Goal: Information Seeking & Learning: Learn about a topic

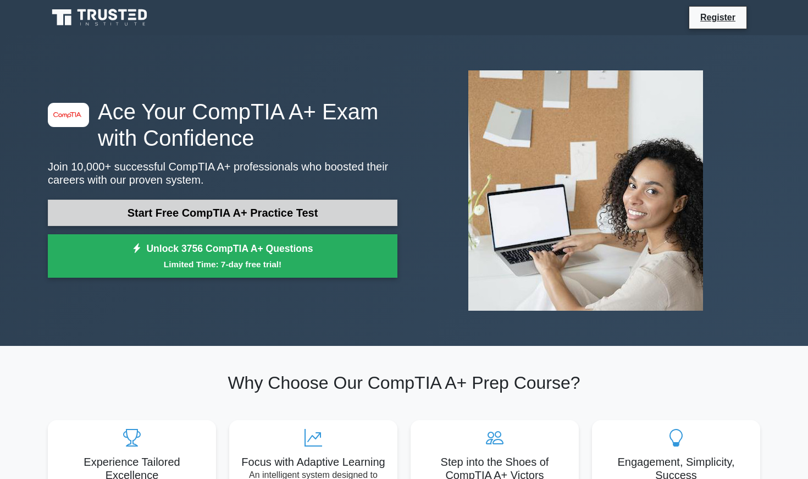
click at [213, 216] on link "Start Free CompTIA A+ Practice Test" at bounding box center [222, 212] width 349 height 26
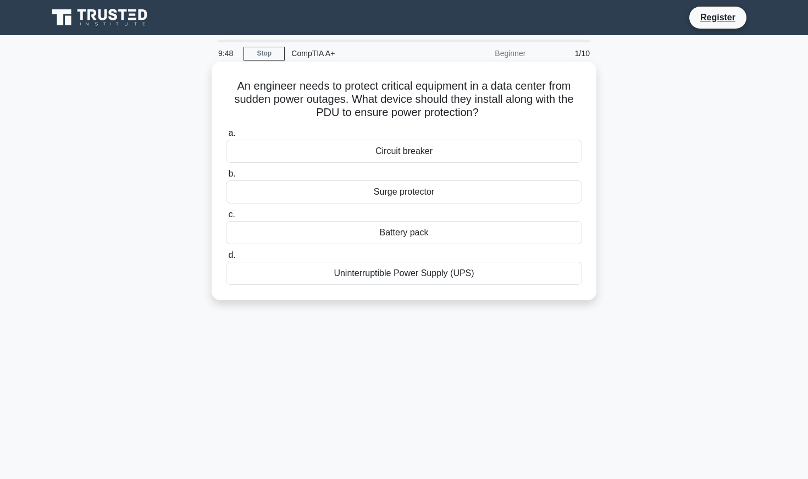
click at [303, 152] on div "Circuit breaker" at bounding box center [404, 151] width 356 height 23
click at [226, 137] on input "a. Circuit breaker" at bounding box center [226, 133] width 0 height 7
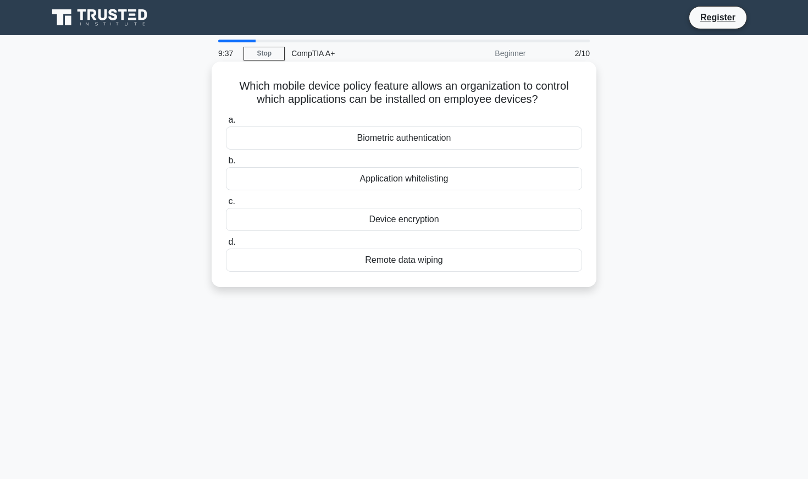
click at [382, 180] on div "Application whitelisting" at bounding box center [404, 178] width 356 height 23
click at [226, 164] on input "b. Application whitelisting" at bounding box center [226, 160] width 0 height 7
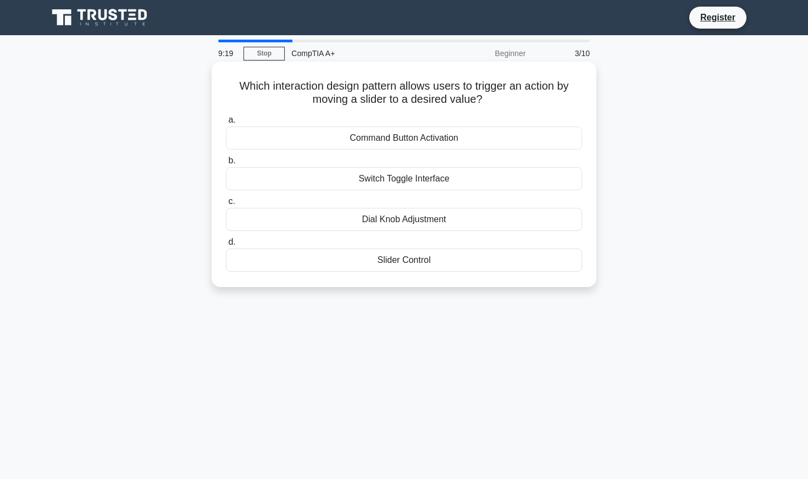
click at [398, 259] on div "Slider Control" at bounding box center [404, 259] width 356 height 23
click at [226, 246] on input "d. Slider Control" at bounding box center [226, 241] width 0 height 7
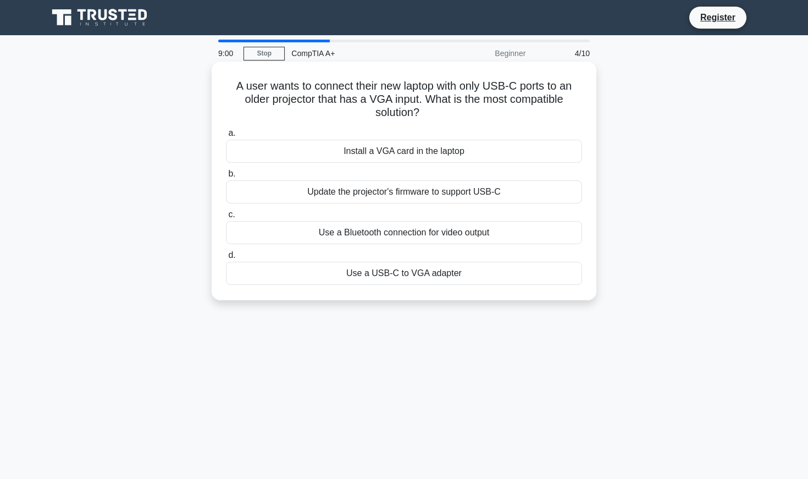
click at [435, 279] on div "Use a USB-C to VGA adapter" at bounding box center [404, 273] width 356 height 23
click at [226, 259] on input "d. Use a USB-C to VGA adapter" at bounding box center [226, 255] width 0 height 7
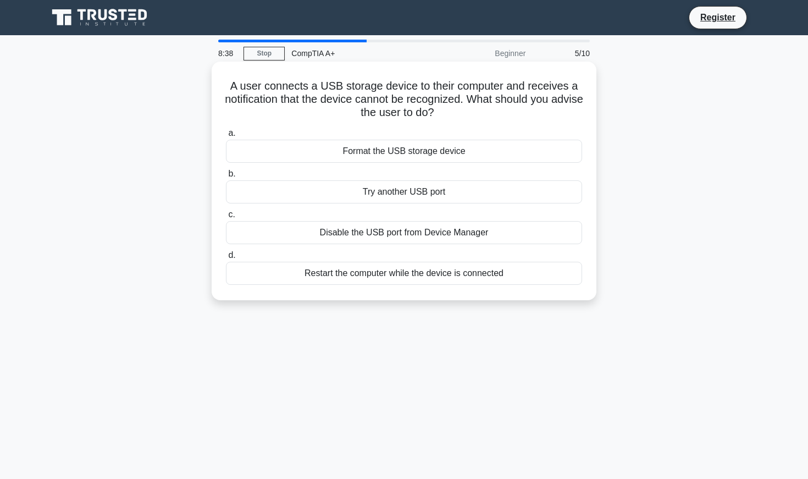
click at [415, 154] on div "Format the USB storage device" at bounding box center [404, 151] width 356 height 23
click at [226, 137] on input "a. Format the USB storage device" at bounding box center [226, 133] width 0 height 7
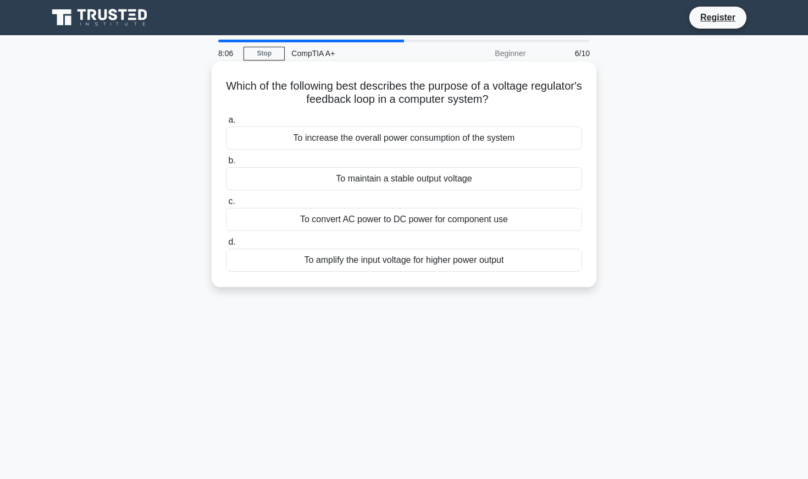
click at [394, 214] on div "To convert AC power to DC power for component use" at bounding box center [404, 219] width 356 height 23
click at [226, 205] on input "c. To convert AC power to DC power for component use" at bounding box center [226, 201] width 0 height 7
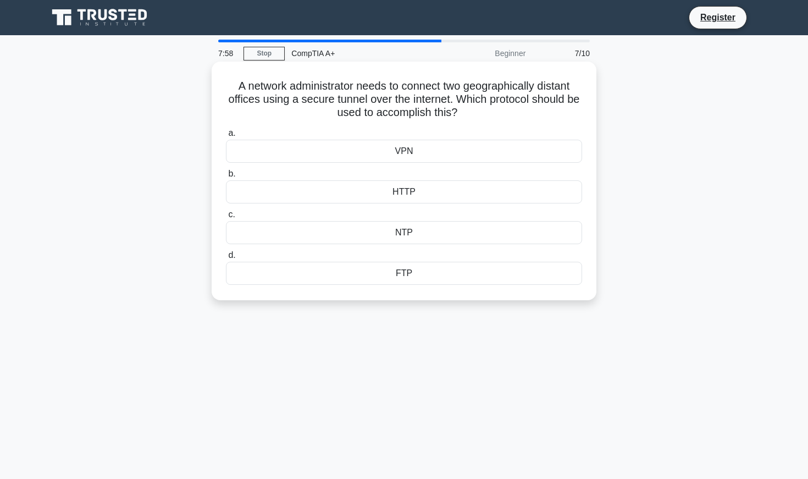
click at [392, 160] on div "VPN" at bounding box center [404, 151] width 356 height 23
click at [226, 137] on input "a. VPN" at bounding box center [226, 133] width 0 height 7
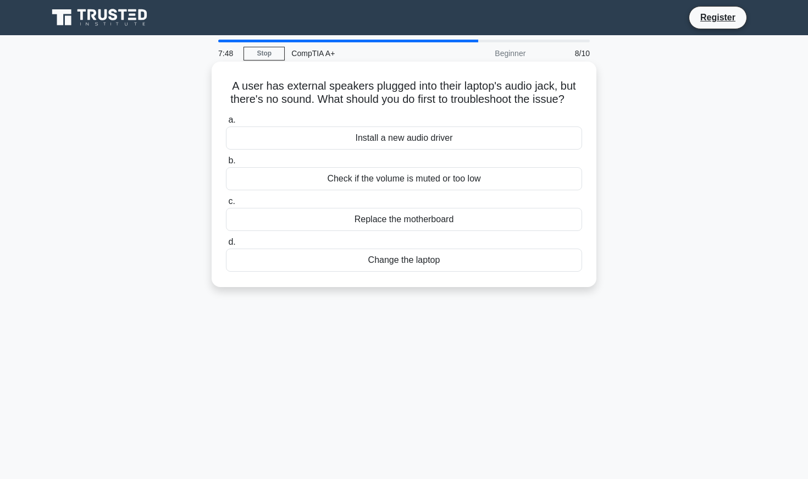
click at [405, 179] on div "Check if the volume is muted or too low" at bounding box center [404, 178] width 356 height 23
click at [226, 164] on input "b. Check if the volume is muted or too low" at bounding box center [226, 160] width 0 height 7
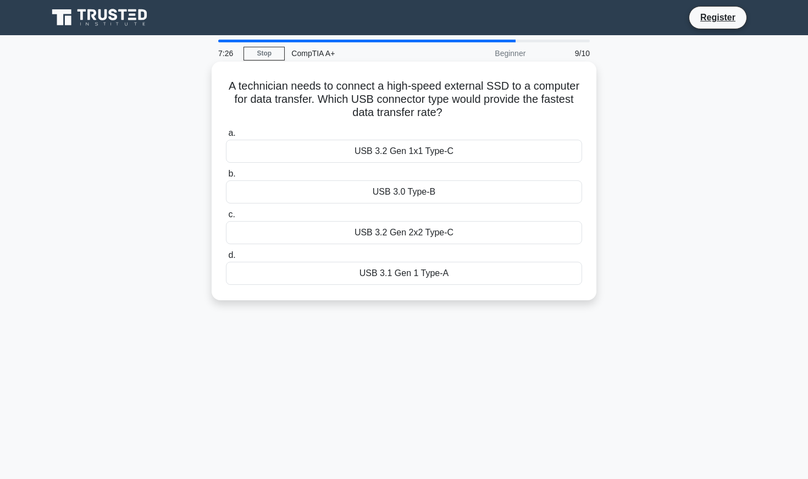
click at [408, 231] on div "USB 3.2 Gen 2x2 Type-C" at bounding box center [404, 232] width 356 height 23
click at [226, 218] on input "c. USB 3.2 Gen 2x2 Type-C" at bounding box center [226, 214] width 0 height 7
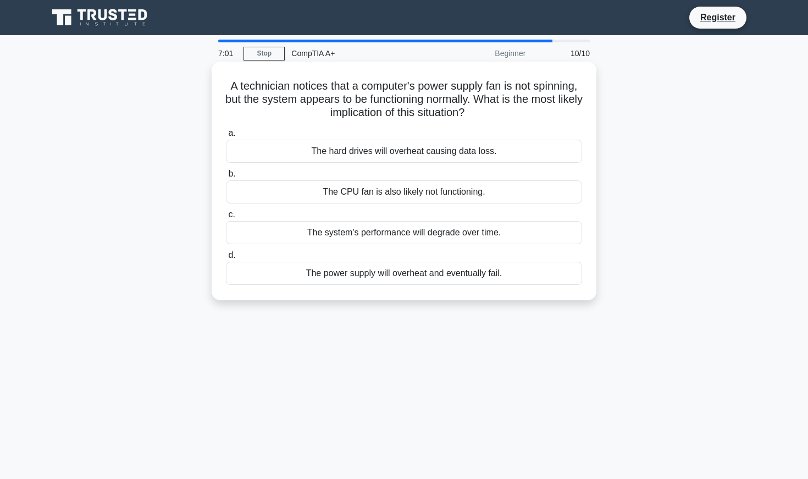
click at [385, 153] on div "The hard drives will overheat causing data loss." at bounding box center [404, 151] width 356 height 23
click at [226, 137] on input "a. The hard drives will overheat causing data loss." at bounding box center [226, 133] width 0 height 7
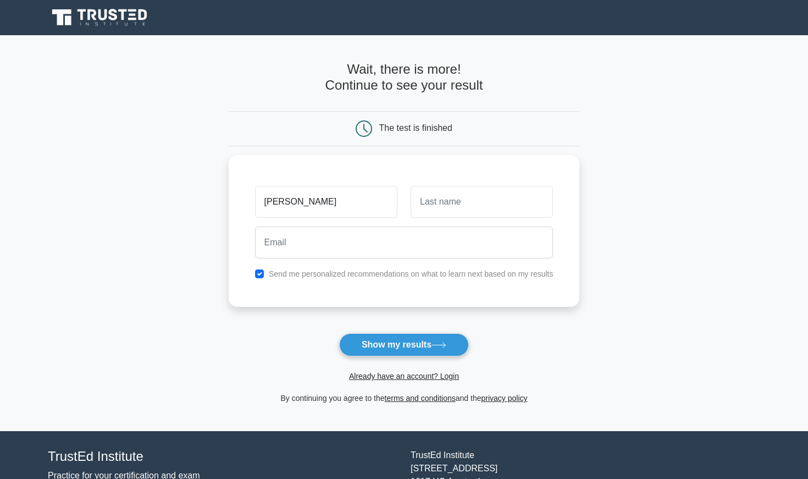
type input "[PERSON_NAME]"
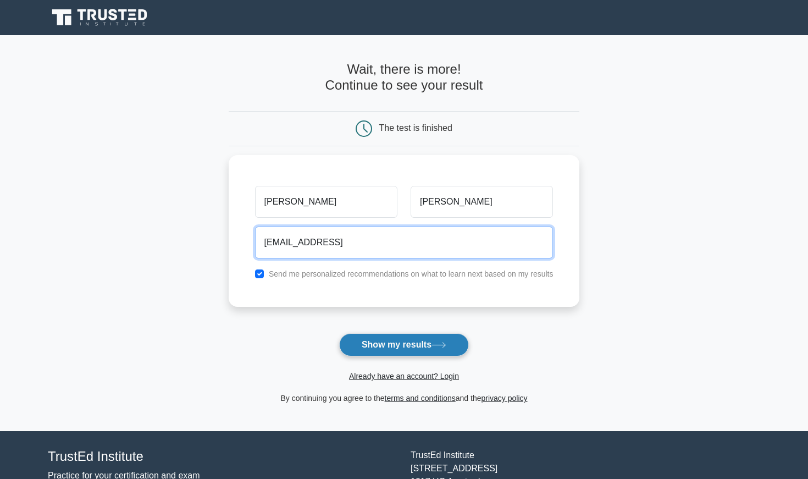
type input "[EMAIL_ADDRESS]"
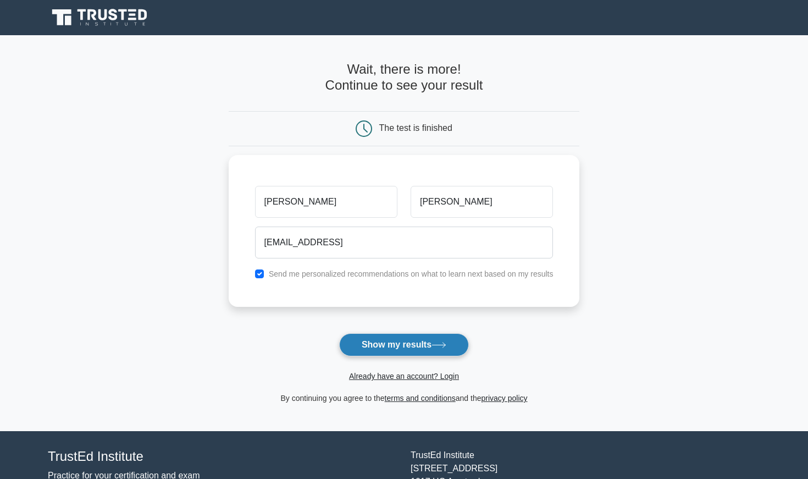
click at [382, 352] on button "Show my results" at bounding box center [404, 344] width 130 height 23
